Goal: Information Seeking & Learning: Learn about a topic

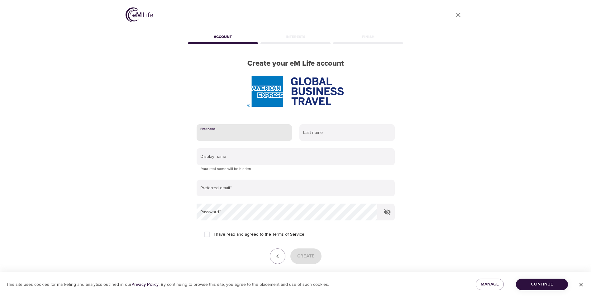
click at [220, 133] on input "text" at bounding box center [244, 132] width 95 height 17
type input "Molly"
type input "LaPierre"
type input "molly.j.lapierre@amexgbt.com"
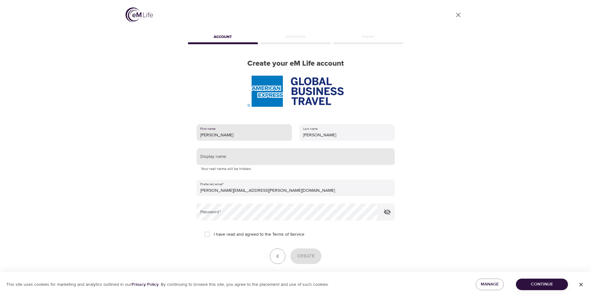
click at [233, 154] on input "text" at bounding box center [296, 156] width 198 height 17
type input "Molly"
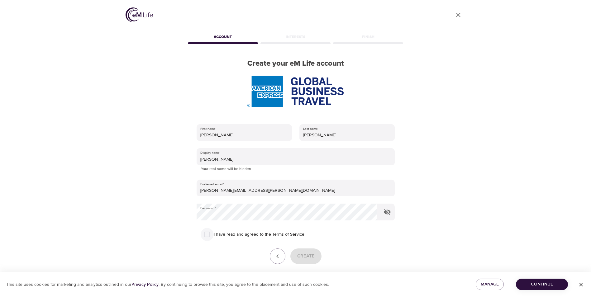
click at [208, 235] on input "I have read and agreed to the Terms of Service" at bounding box center [207, 234] width 13 height 13
checkbox input "true"
click at [305, 257] on span "Create" at bounding box center [305, 256] width 17 height 8
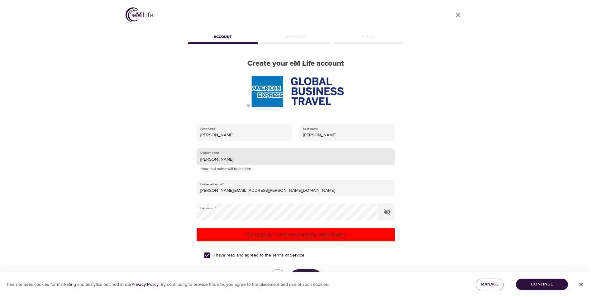
click at [219, 159] on input "Molly" at bounding box center [296, 156] width 198 height 17
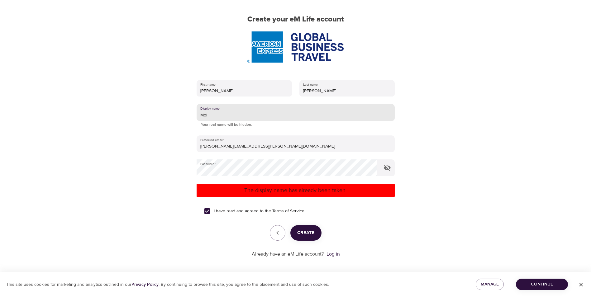
scroll to position [47, 0]
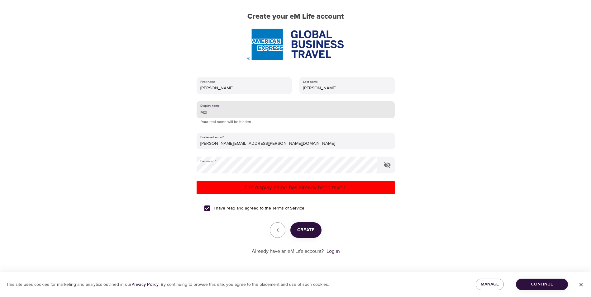
type input "Mol"
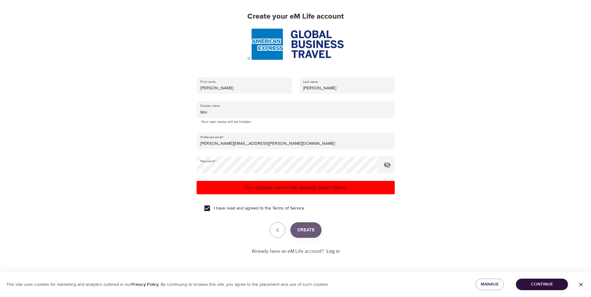
click at [306, 233] on span "Create" at bounding box center [305, 230] width 17 height 8
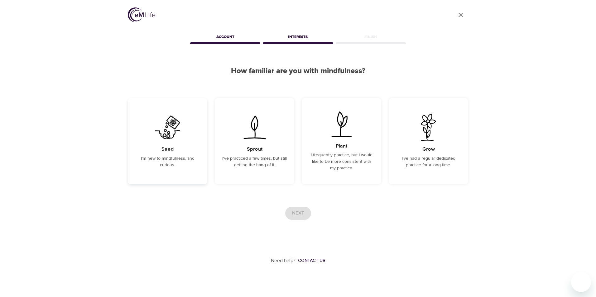
click at [170, 159] on p "I'm new to mindfulness, and curious." at bounding box center [167, 162] width 65 height 13
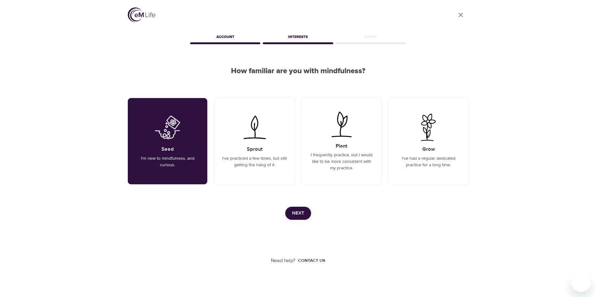
click at [302, 222] on div "Need help? Contact us" at bounding box center [298, 242] width 340 height 45
drag, startPoint x: 302, startPoint y: 222, endPoint x: 301, endPoint y: 214, distance: 7.6
click at [301, 214] on span "Next" at bounding box center [298, 213] width 12 height 8
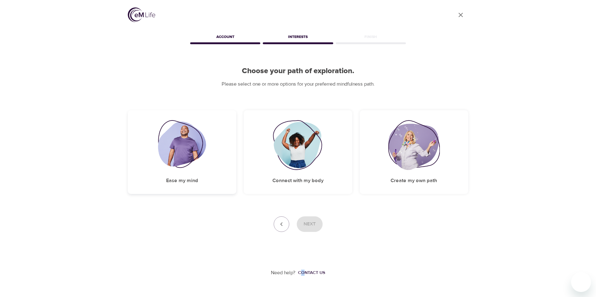
click at [190, 156] on img at bounding box center [182, 145] width 48 height 50
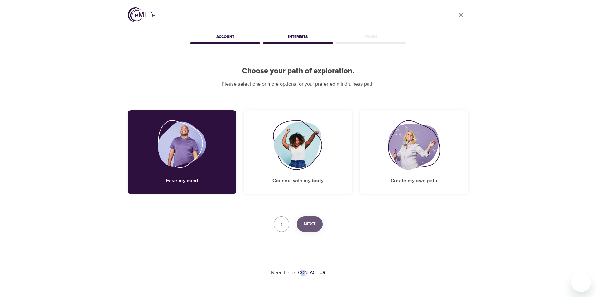
click at [314, 225] on span "Next" at bounding box center [310, 224] width 12 height 8
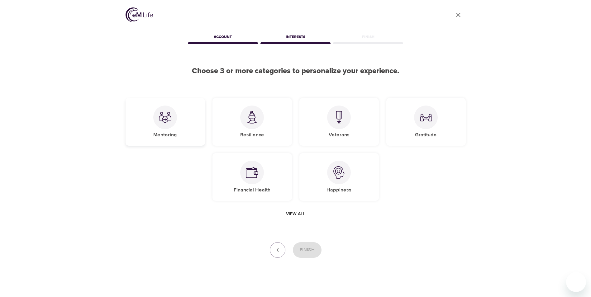
click at [167, 129] on div "Mentoring" at bounding box center [165, 122] width 79 height 48
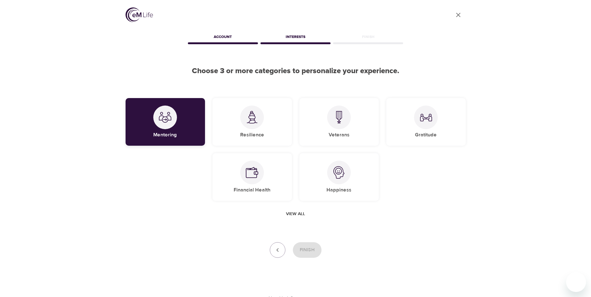
click at [168, 133] on h5 "Mentoring" at bounding box center [165, 135] width 24 height 7
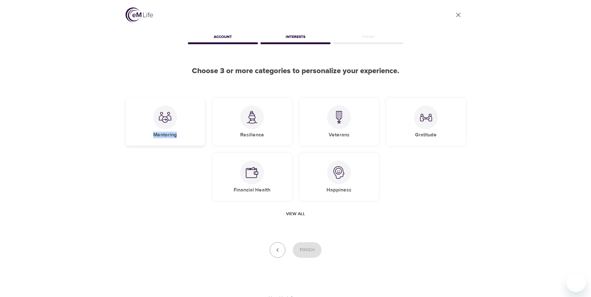
click at [168, 133] on h5 "Mentoring" at bounding box center [165, 135] width 24 height 7
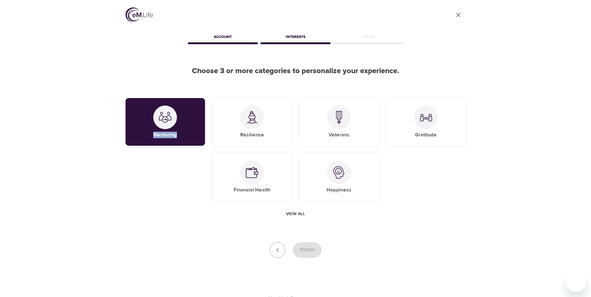
drag, startPoint x: 168, startPoint y: 133, endPoint x: 172, endPoint y: 135, distance: 3.9
click at [172, 135] on h5 "Mentoring" at bounding box center [165, 135] width 24 height 7
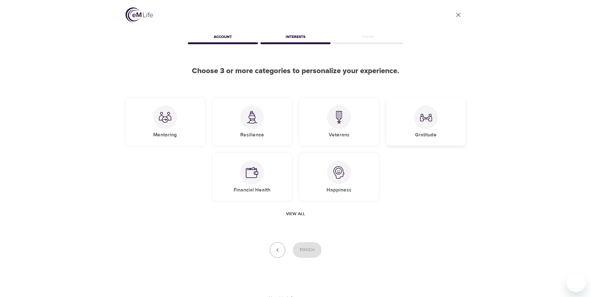
click at [431, 127] on div at bounding box center [426, 118] width 24 height 24
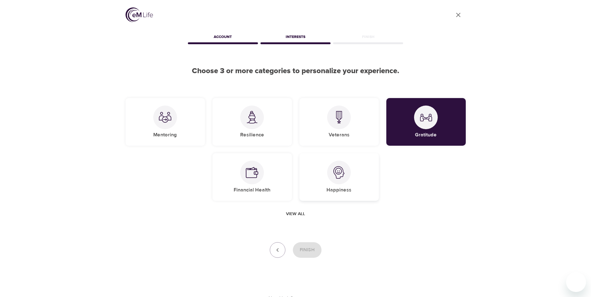
click at [341, 177] on img at bounding box center [339, 172] width 12 height 12
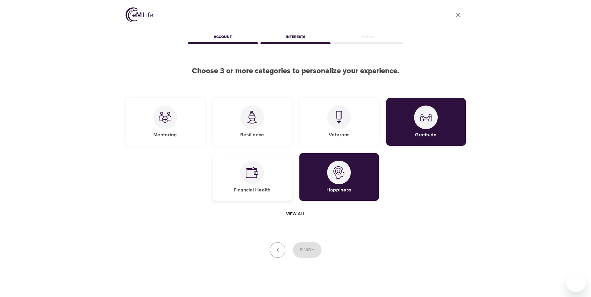
click at [251, 178] on img at bounding box center [252, 172] width 12 height 12
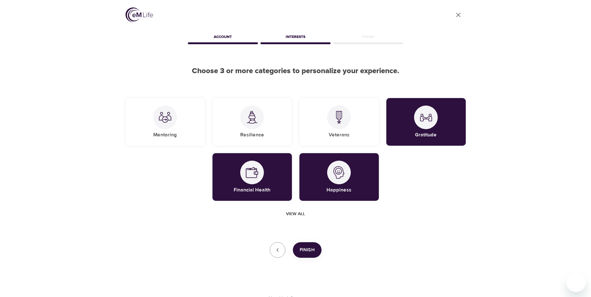
click at [311, 258] on div "Need help? Contact us" at bounding box center [296, 280] width 340 height 45
click at [312, 249] on span "Finish" at bounding box center [307, 250] width 15 height 8
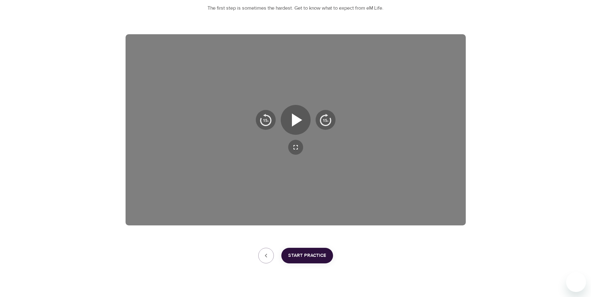
scroll to position [87, 0]
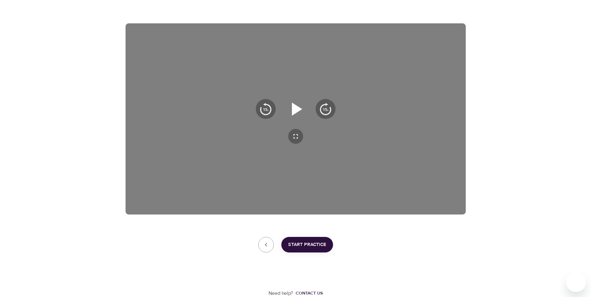
click at [297, 108] on icon "button" at bounding box center [297, 109] width 10 height 13
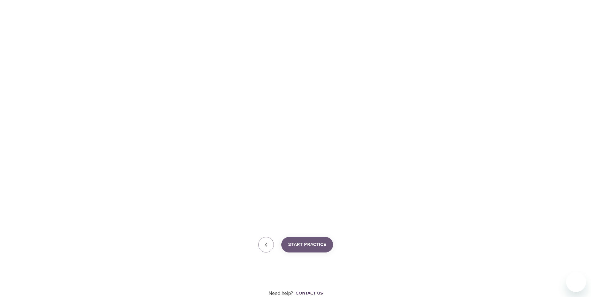
click at [310, 245] on span "Start Practice" at bounding box center [307, 245] width 38 height 8
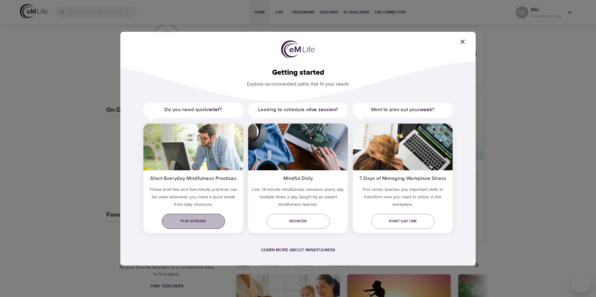
click at [193, 220] on span "Play episode" at bounding box center [193, 221] width 53 height 7
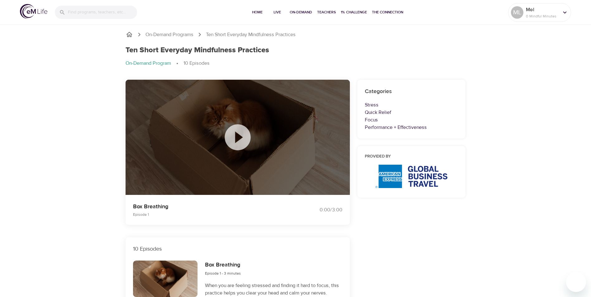
click at [237, 132] on icon at bounding box center [238, 137] width 26 height 26
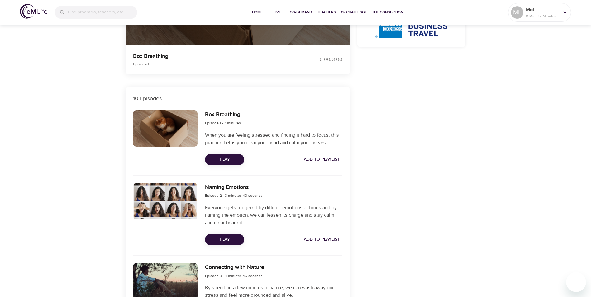
scroll to position [156, 0]
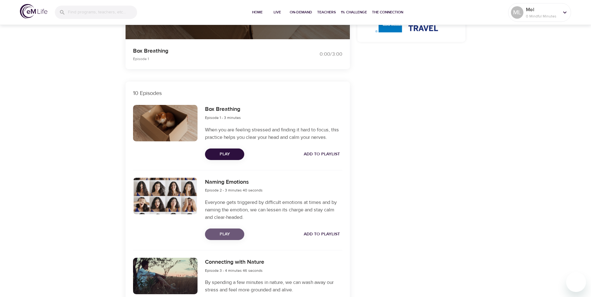
click at [228, 230] on button "Play" at bounding box center [224, 235] width 39 height 12
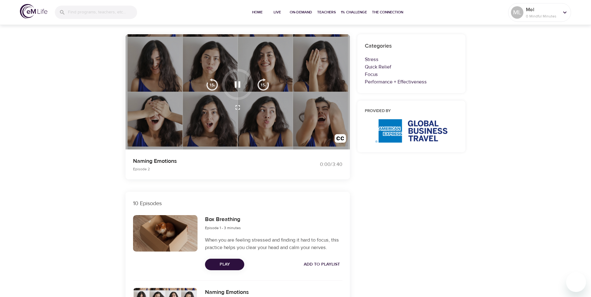
scroll to position [0, 0]
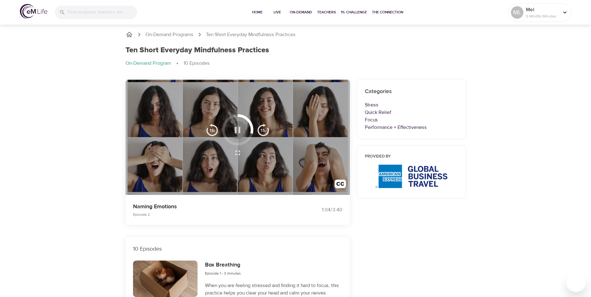
click at [237, 133] on icon "button" at bounding box center [238, 130] width 6 height 6
